Goal: Transaction & Acquisition: Obtain resource

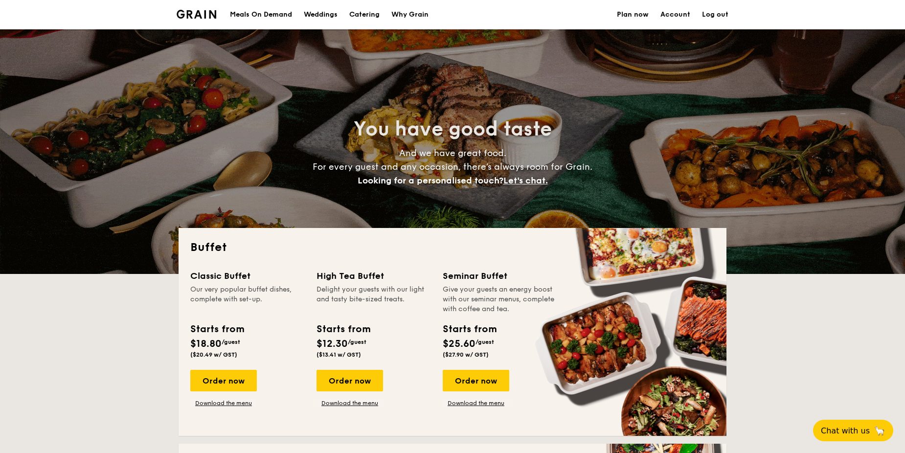
select select
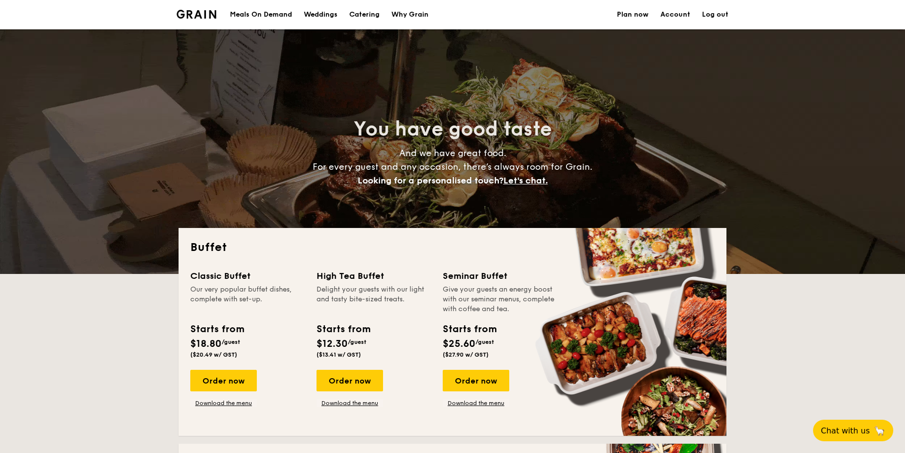
click at [280, 16] on div "Meals On Demand" at bounding box center [261, 14] width 62 height 29
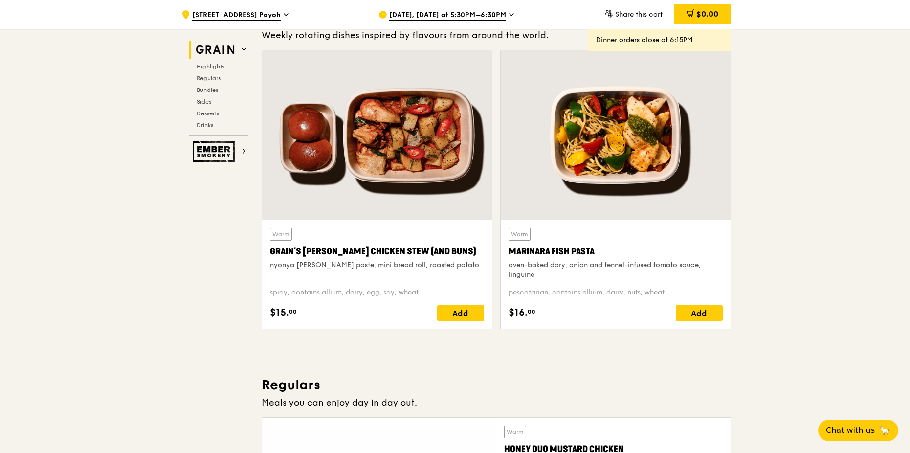
scroll to position [342, 0]
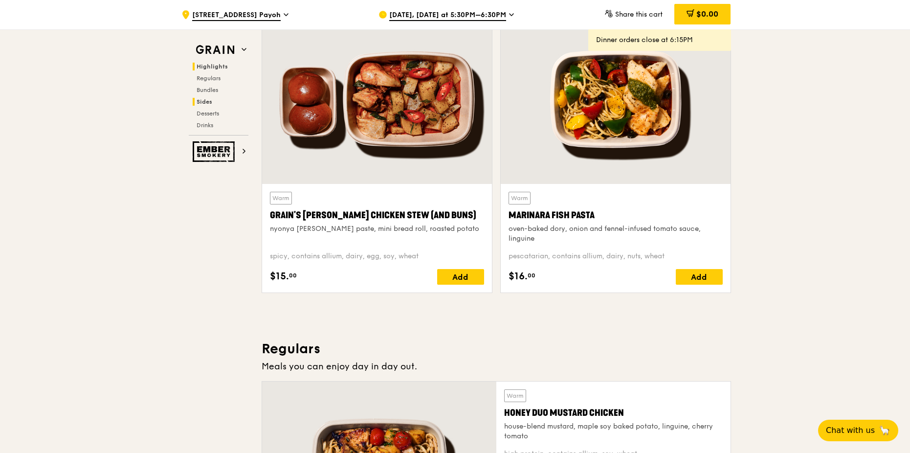
click at [201, 104] on span "Sides" at bounding box center [205, 101] width 16 height 7
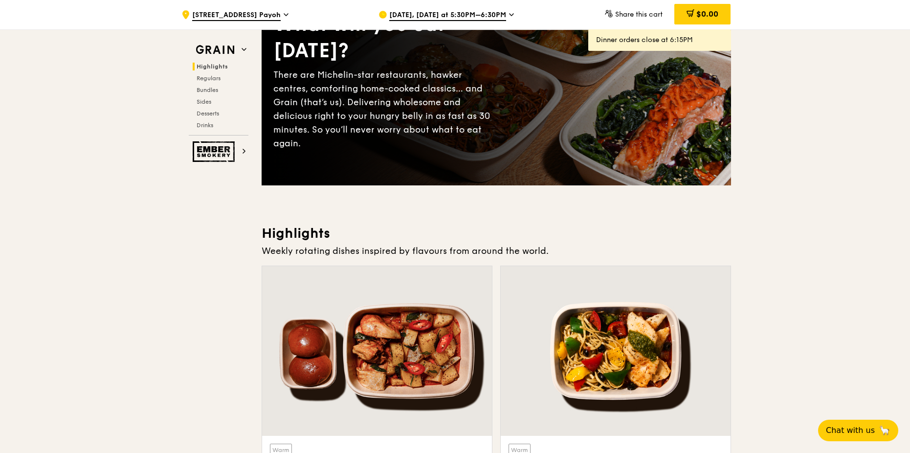
scroll to position [0, 0]
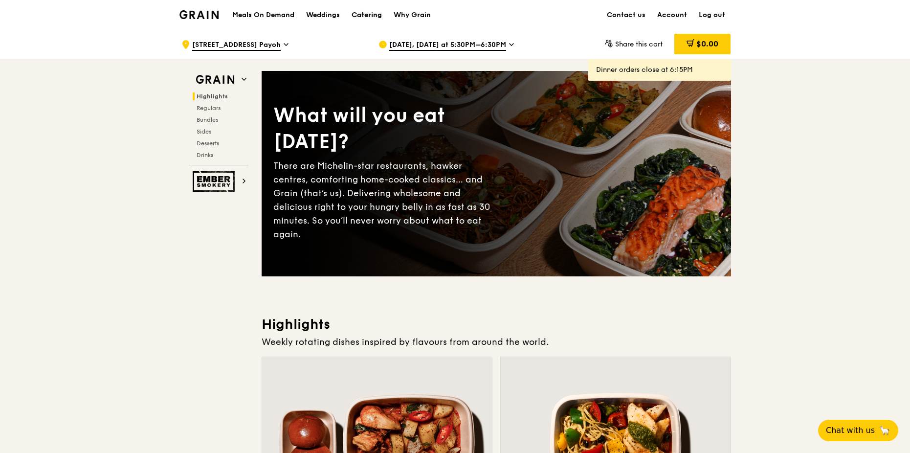
click at [360, 14] on div "Catering" at bounding box center [367, 14] width 30 height 29
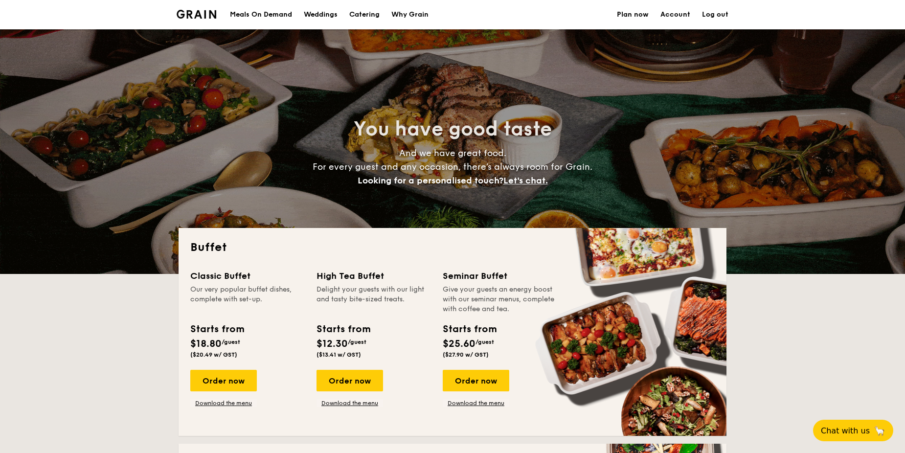
select select
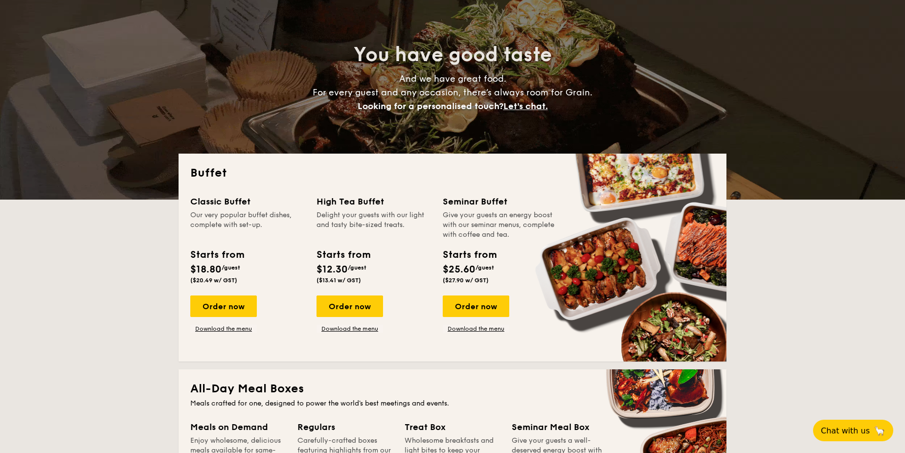
scroll to position [98, 0]
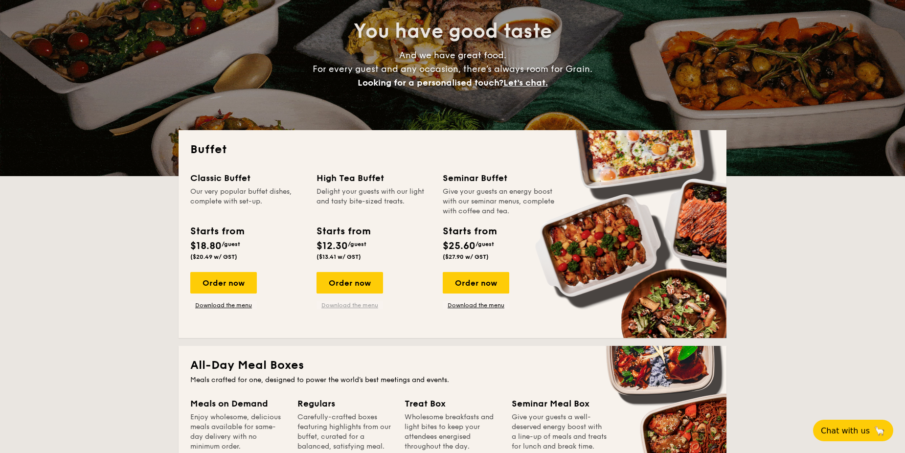
click at [364, 307] on link "Download the menu" at bounding box center [349, 305] width 67 height 8
